Goal: Task Accomplishment & Management: Use online tool/utility

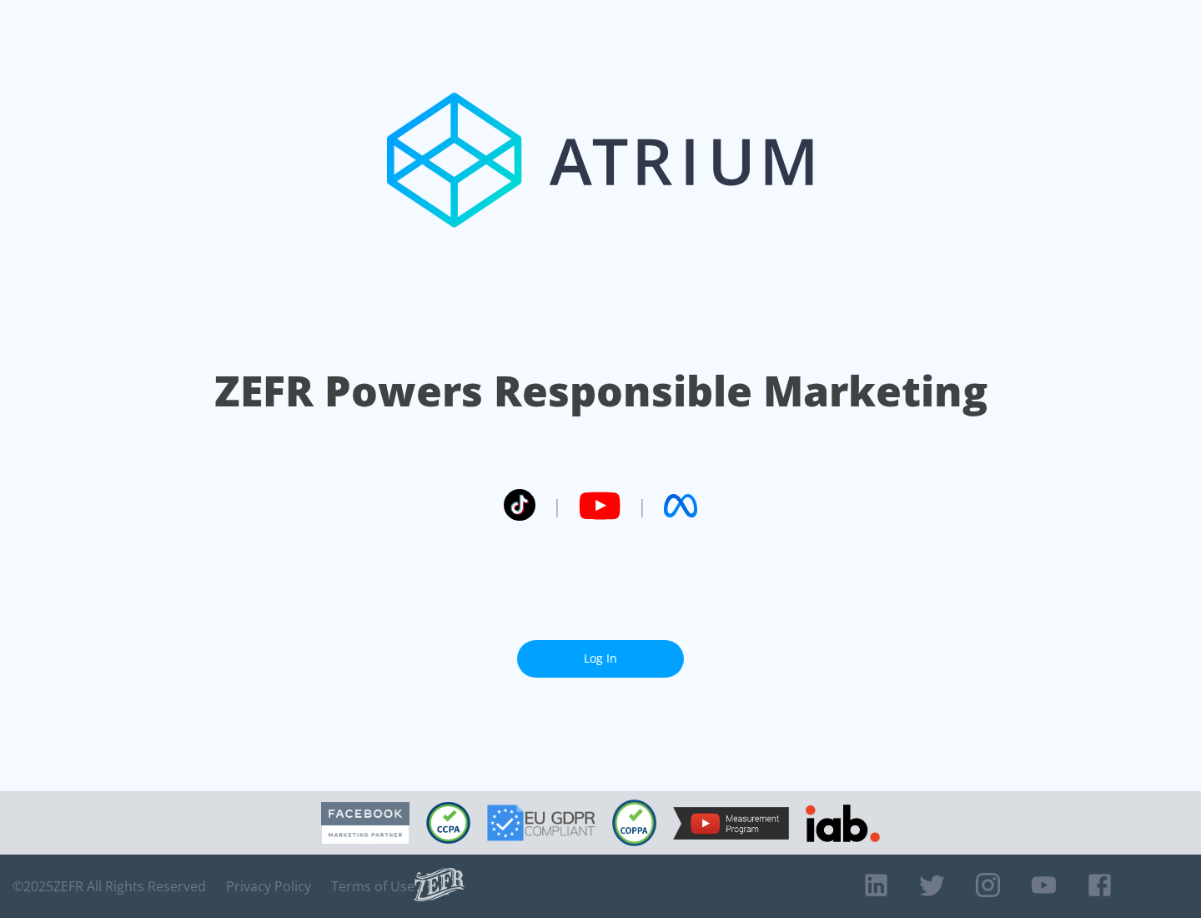
click at [601, 658] on link "Log In" at bounding box center [600, 659] width 167 height 38
